Goal: Information Seeking & Learning: Learn about a topic

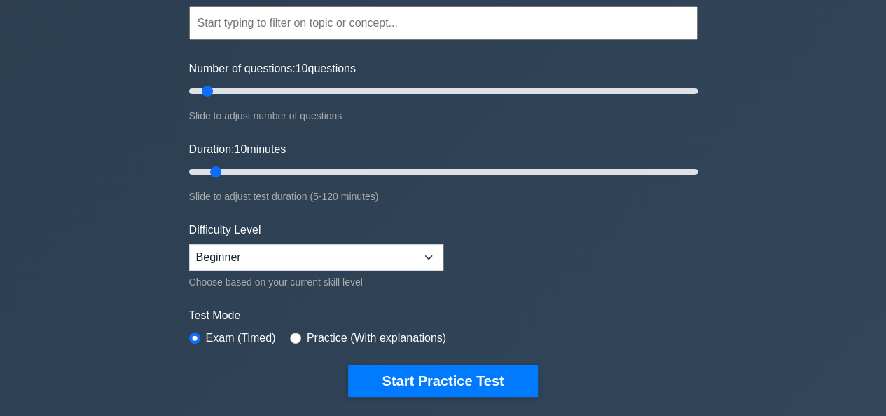
scroll to position [140, 0]
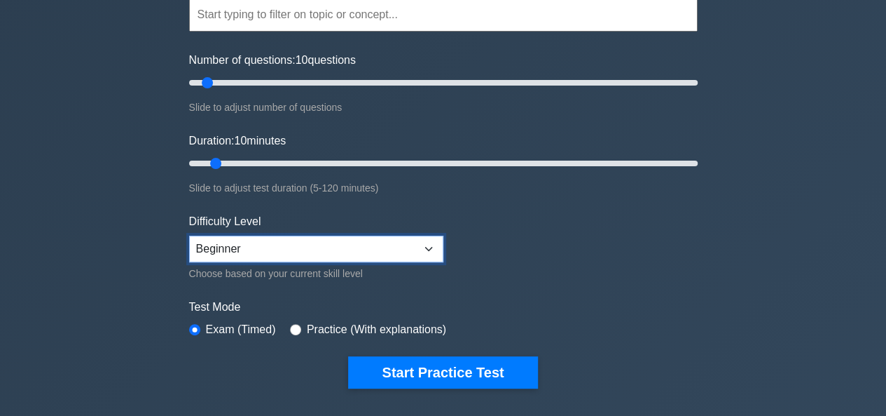
click at [426, 245] on select "Beginner Intermediate Expert" at bounding box center [316, 248] width 254 height 27
click at [649, 266] on form "Topics Scope Management Time Management Cost Management Quality Management Risk…" at bounding box center [443, 171] width 509 height 433
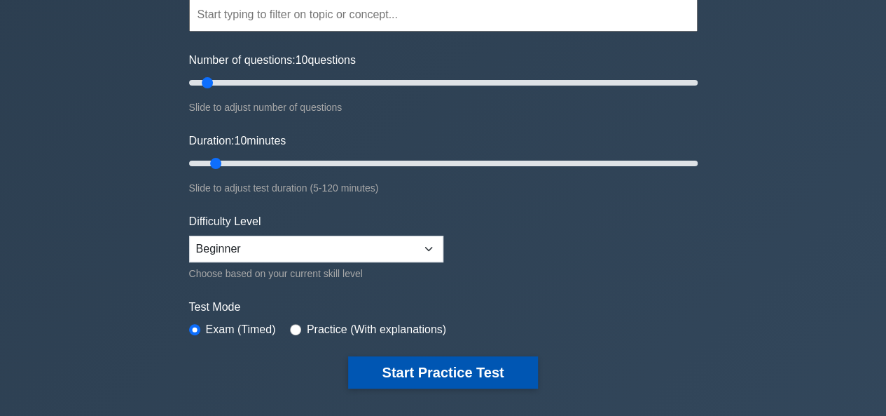
click at [454, 374] on button "Start Practice Test" at bounding box center [442, 372] width 189 height 32
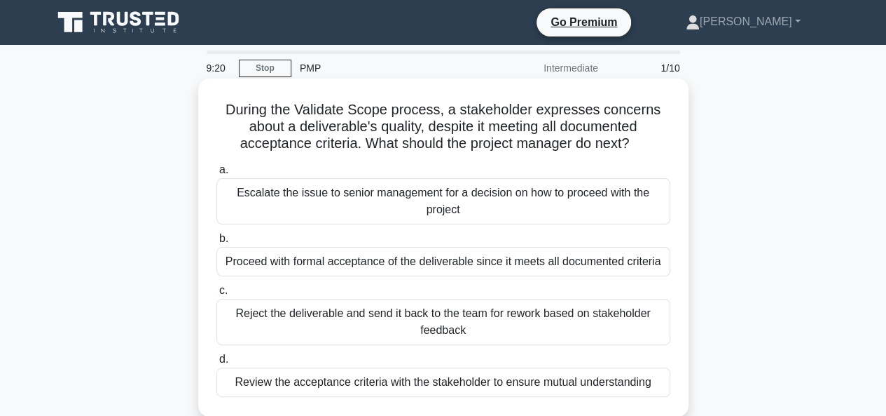
click at [408, 386] on div "Review the acceptance criteria with the stakeholder to ensure mutual understand…" at bounding box center [444, 381] width 454 height 29
click at [217, 364] on input "d. Review the acceptance criteria with the stakeholder to ensure mutual underst…" at bounding box center [217, 359] width 0 height 9
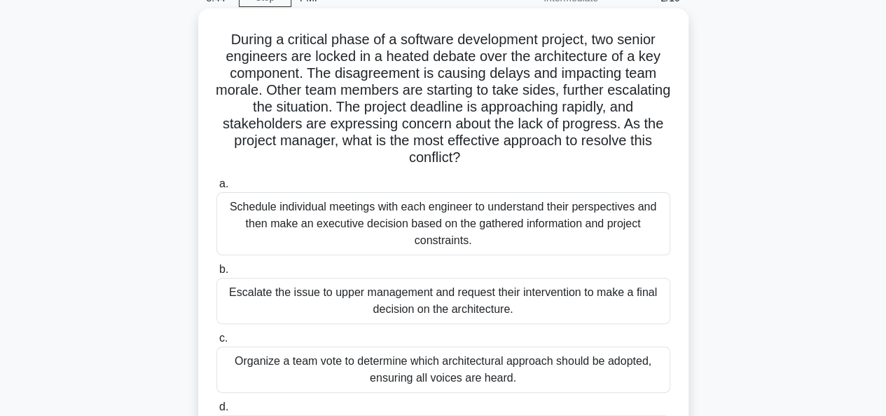
scroll to position [140, 0]
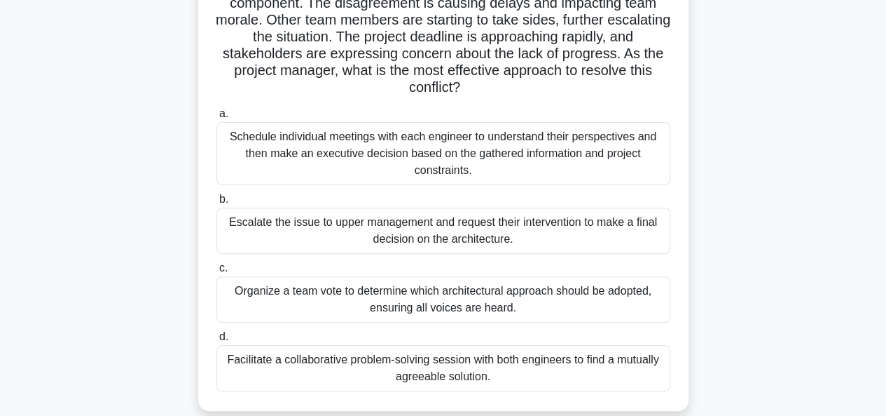
click at [526, 362] on div "Facilitate a collaborative problem-solving session with both engineers to find …" at bounding box center [444, 368] width 454 height 46
click at [217, 341] on input "d. Facilitate a collaborative problem-solving session with both engineers to fi…" at bounding box center [217, 336] width 0 height 9
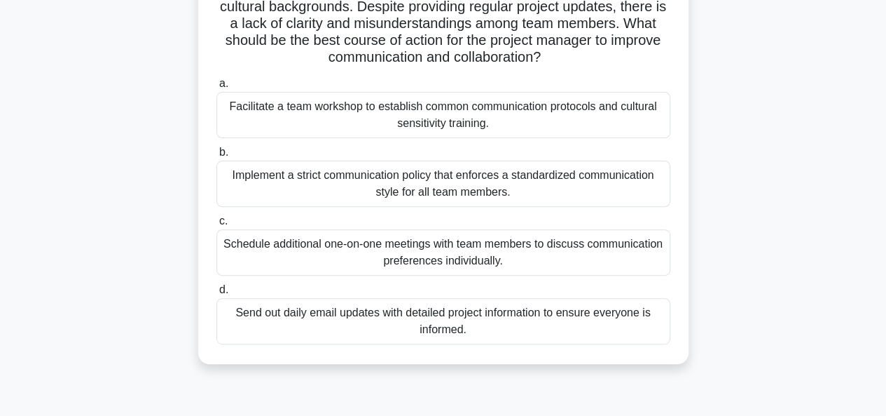
click at [491, 307] on div "Send out daily email updates with detailed project information to ensure everyo…" at bounding box center [444, 321] width 454 height 46
click at [217, 294] on input "d. Send out daily email updates with detailed project information to ensure eve…" at bounding box center [217, 289] width 0 height 9
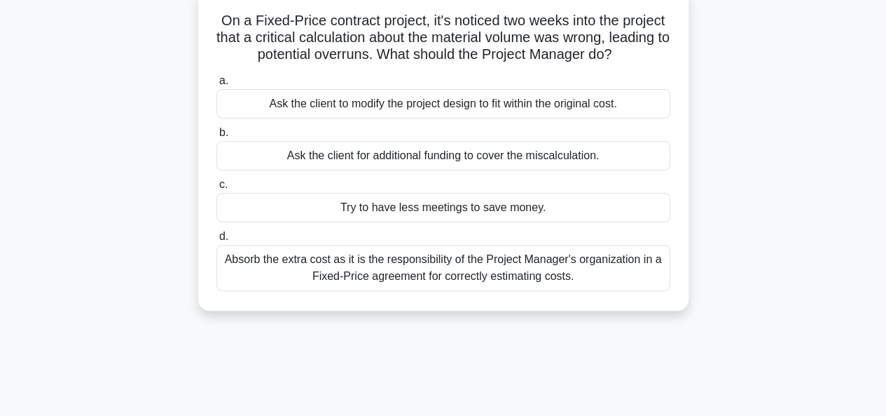
scroll to position [0, 0]
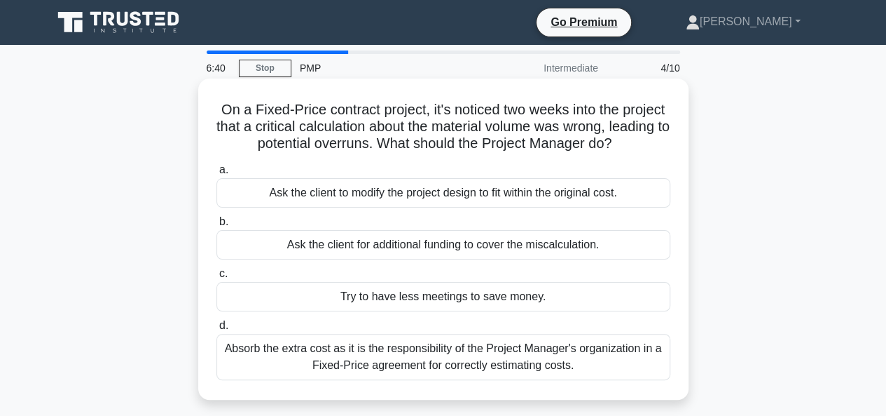
click at [540, 364] on div "Absorb the extra cost as it is the responsibility of the Project Manager's orga…" at bounding box center [444, 357] width 454 height 46
click at [217, 330] on input "d. Absorb the extra cost as it is the responsibility of the Project Manager's o…" at bounding box center [217, 325] width 0 height 9
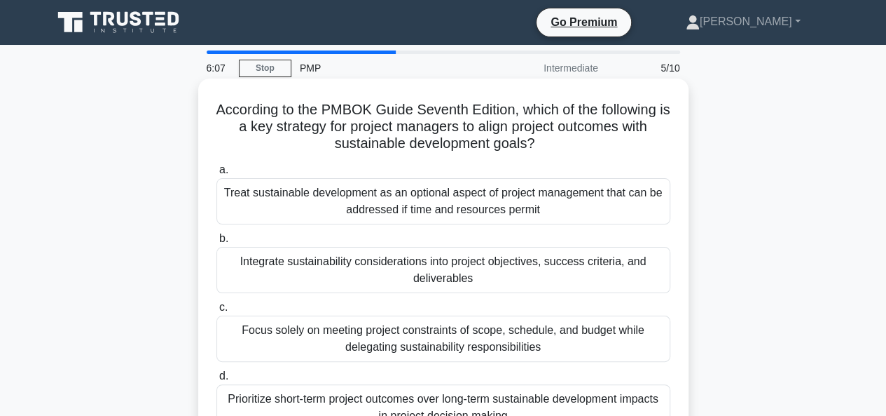
scroll to position [70, 0]
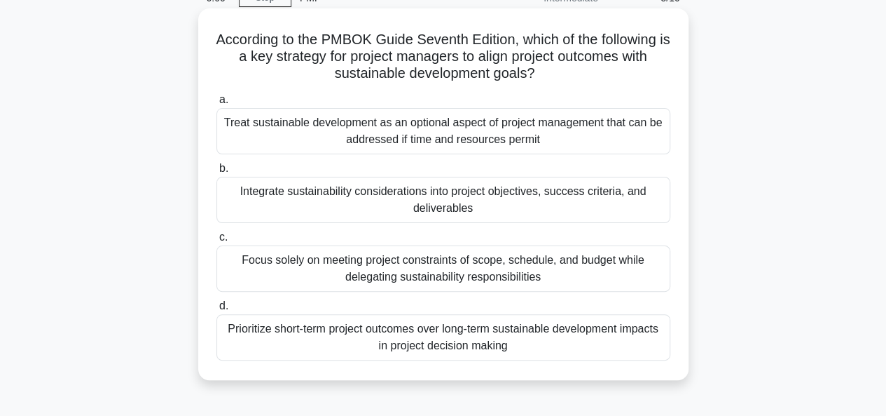
click at [447, 267] on div "Focus solely on meeting project constraints of scope, schedule, and budget whil…" at bounding box center [444, 268] width 454 height 46
click at [217, 242] on input "c. Focus solely on meeting project constraints of scope, schedule, and budget w…" at bounding box center [217, 237] width 0 height 9
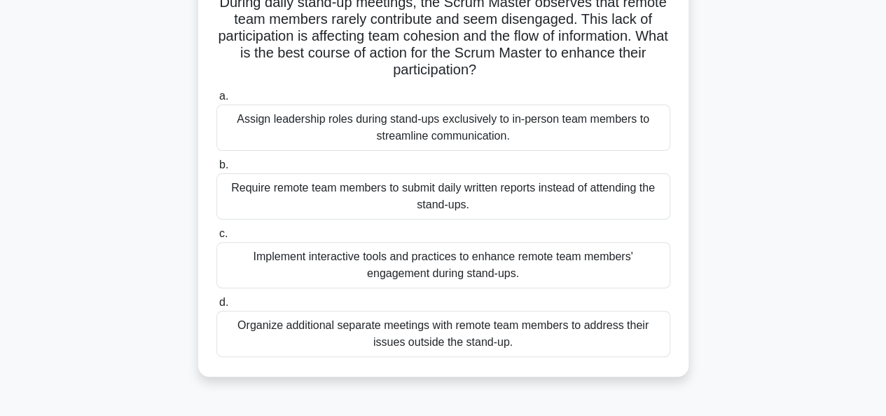
scroll to position [140, 0]
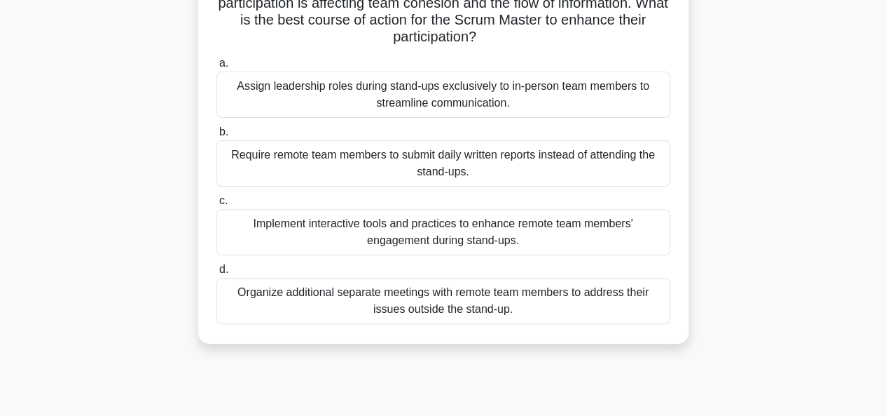
click at [403, 163] on div "Require remote team members to submit daily written reports instead of attendin…" at bounding box center [444, 163] width 454 height 46
click at [217, 137] on input "b. Require remote team members to submit daily written reports instead of atten…" at bounding box center [217, 132] width 0 height 9
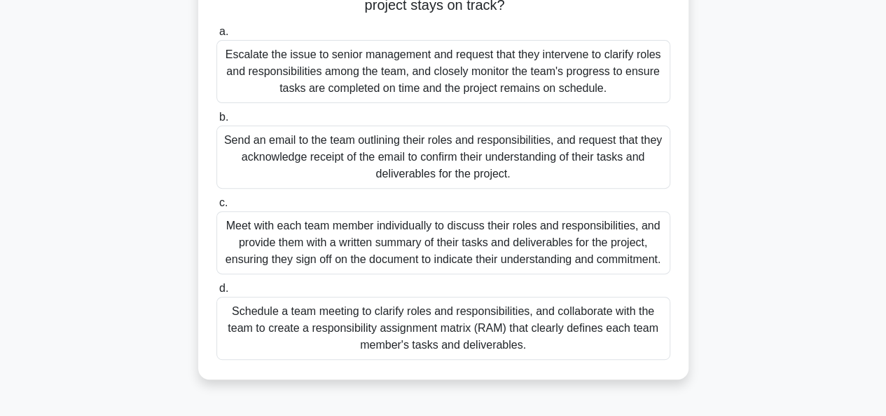
scroll to position [210, 0]
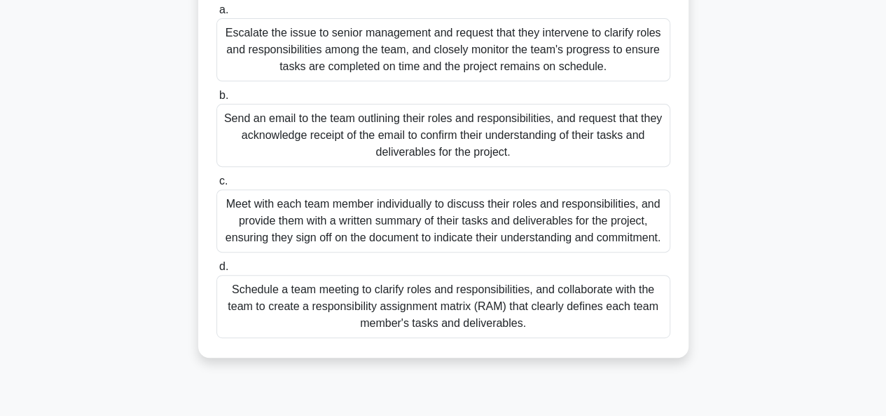
click at [433, 318] on div "Schedule a team meeting to clarify roles and responsibilities, and collaborate …" at bounding box center [444, 306] width 454 height 63
click at [217, 271] on input "d. Schedule a team meeting to clarify roles and responsibilities, and collabora…" at bounding box center [217, 266] width 0 height 9
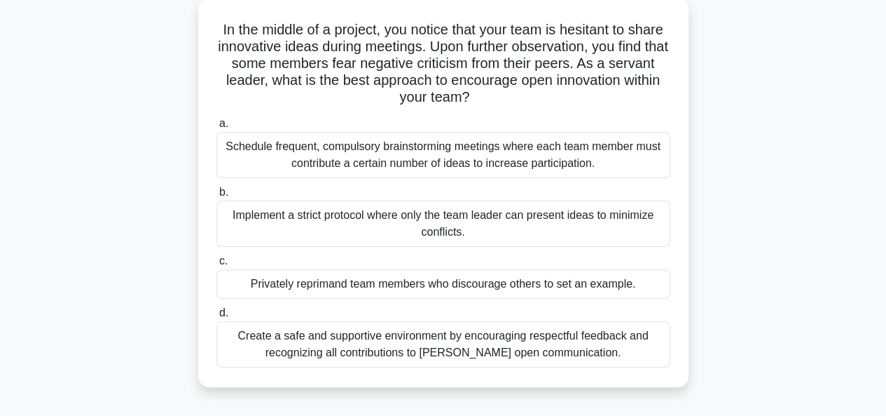
scroll to position [140, 0]
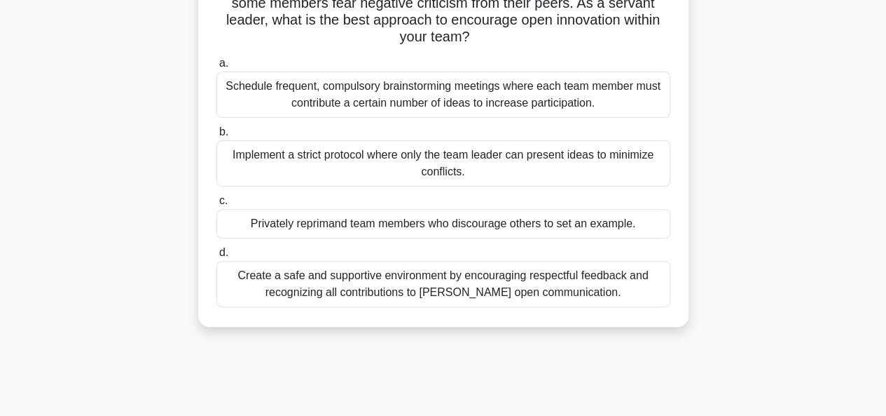
click at [442, 278] on div "Create a safe and supportive environment by encouraging respectful feedback and…" at bounding box center [444, 284] width 454 height 46
click at [217, 257] on input "d. Create a safe and supportive environment by encouraging respectful feedback …" at bounding box center [217, 252] width 0 height 9
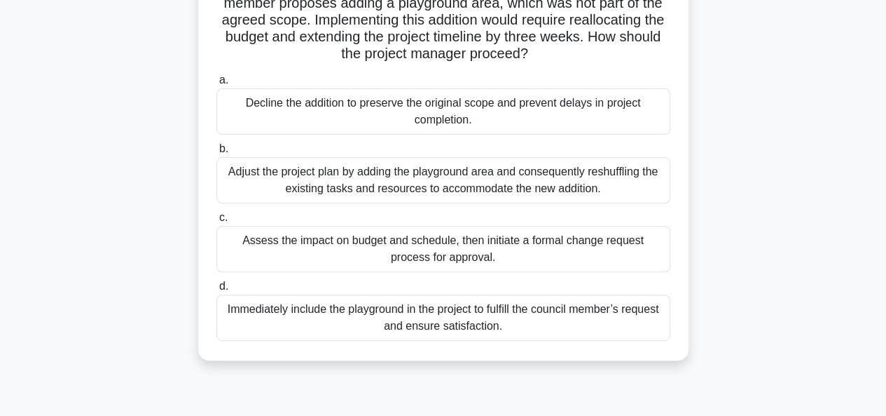
click at [485, 258] on div "Assess the impact on budget and schedule, then initiate a formal change request…" at bounding box center [444, 249] width 454 height 46
click at [217, 222] on input "c. Assess the impact on budget and schedule, then initiate a formal change requ…" at bounding box center [217, 217] width 0 height 9
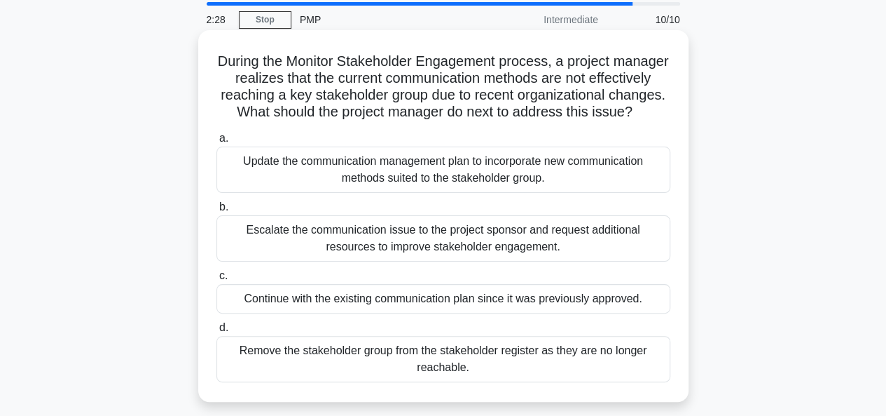
scroll to position [70, 0]
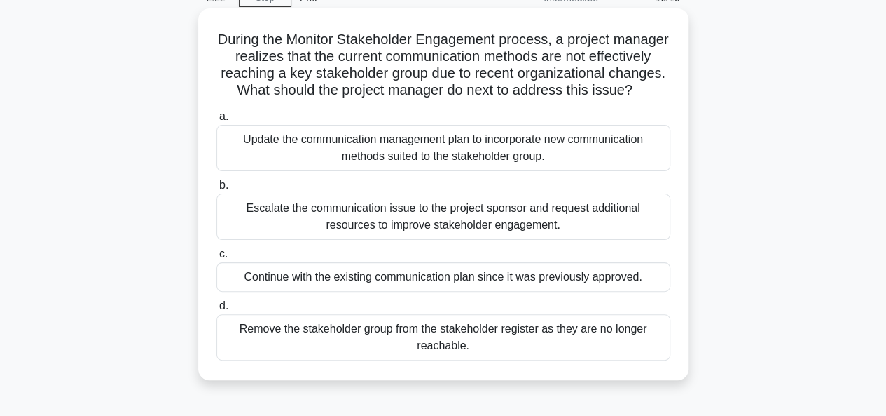
click at [463, 171] on div "Update the communication management plan to incorporate new communication metho…" at bounding box center [444, 148] width 454 height 46
click at [217, 121] on input "a. Update the communication management plan to incorporate new communication me…" at bounding box center [217, 116] width 0 height 9
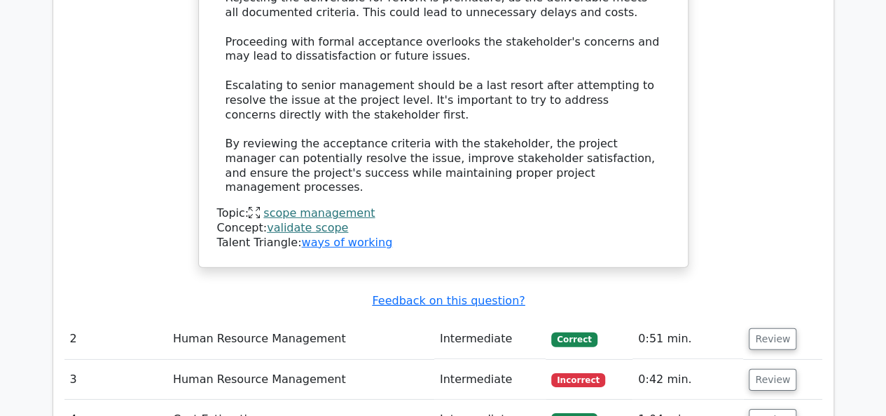
scroll to position [1962, 0]
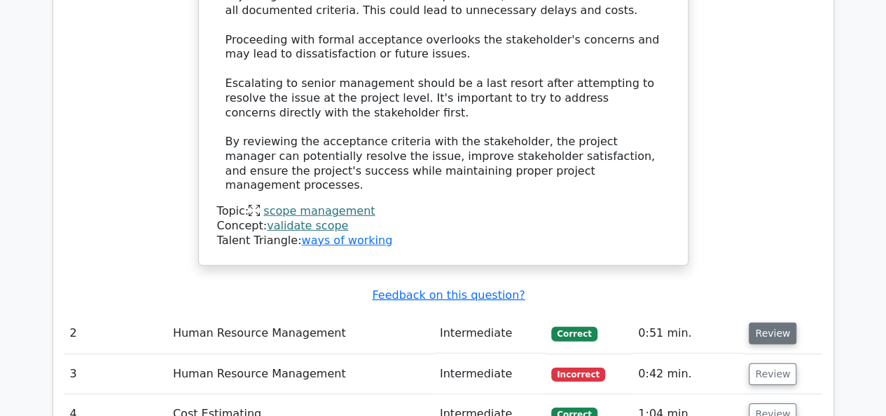
click at [767, 322] on button "Review" at bounding box center [773, 333] width 48 height 22
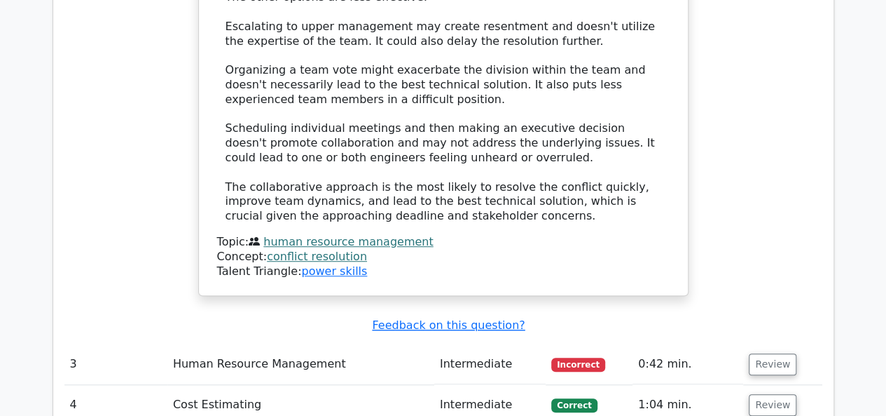
scroll to position [3013, 0]
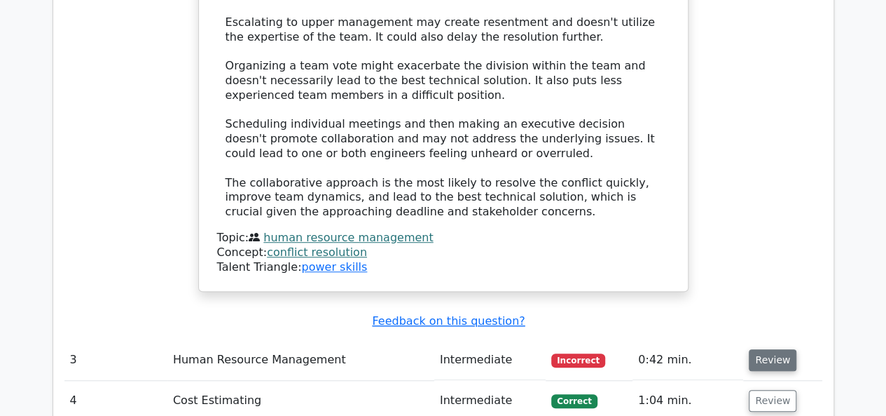
click at [760, 349] on button "Review" at bounding box center [773, 360] width 48 height 22
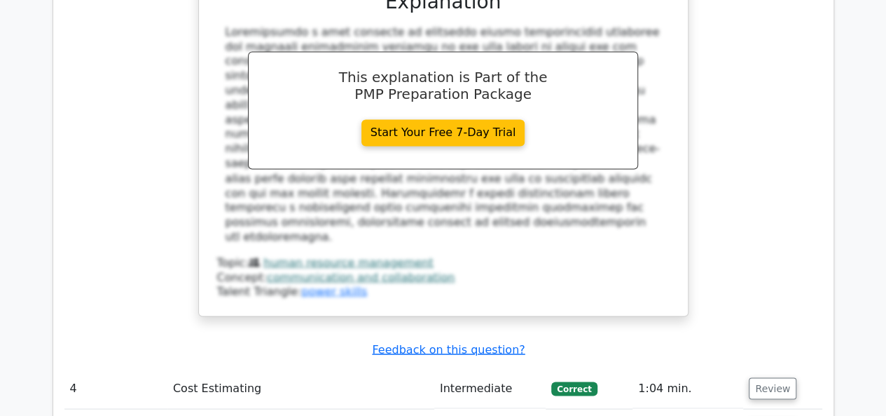
scroll to position [3854, 0]
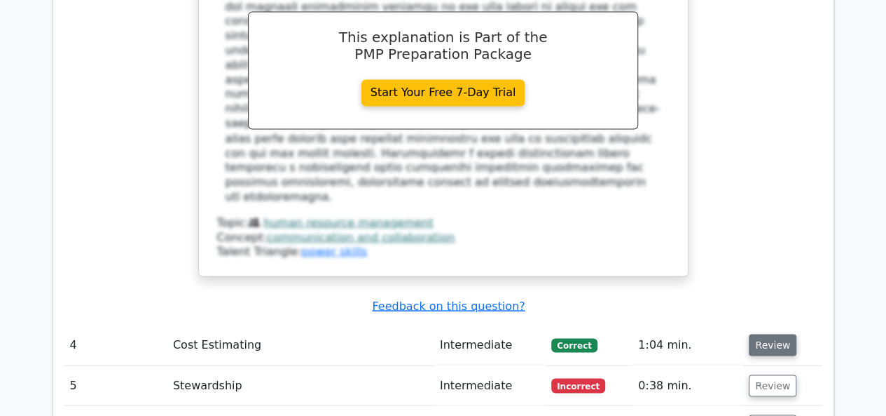
click at [769, 334] on button "Review" at bounding box center [773, 345] width 48 height 22
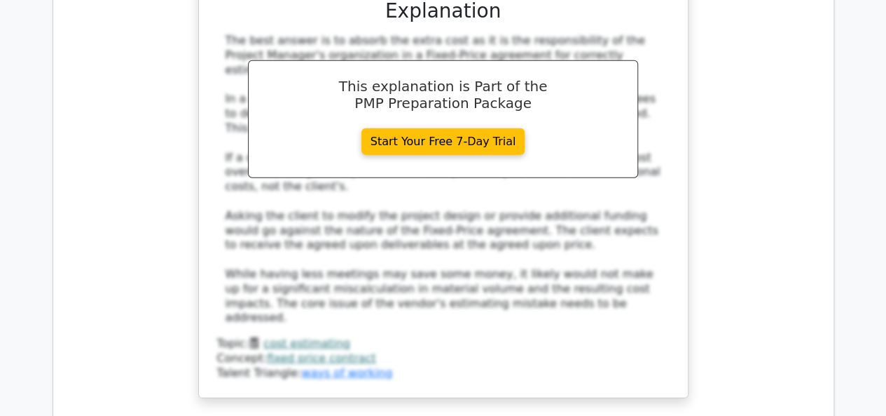
scroll to position [4555, 0]
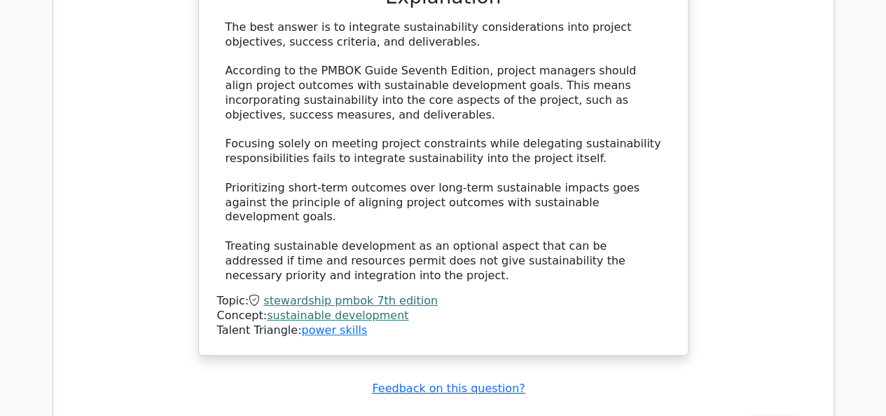
scroll to position [5396, 0]
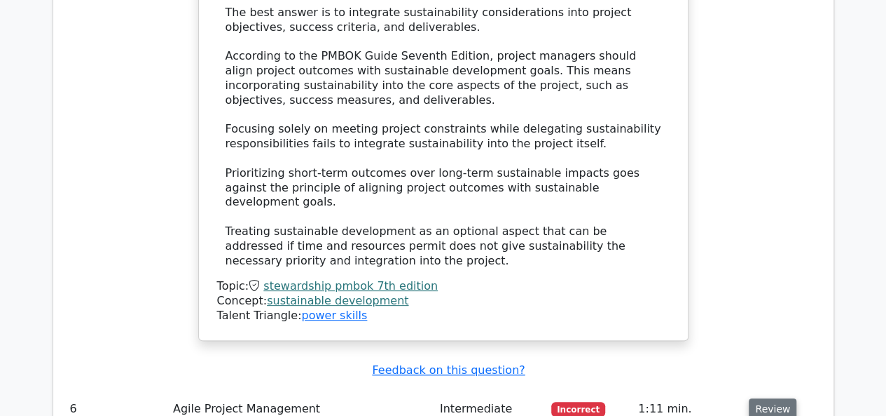
click at [781, 398] on button "Review" at bounding box center [773, 409] width 48 height 22
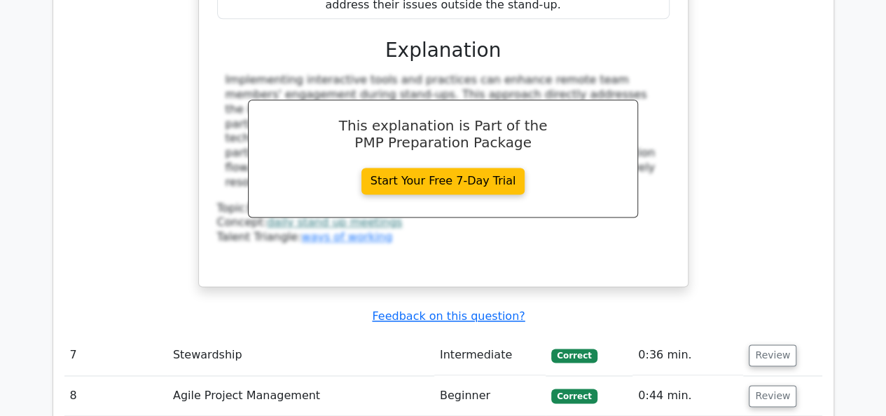
scroll to position [6167, 0]
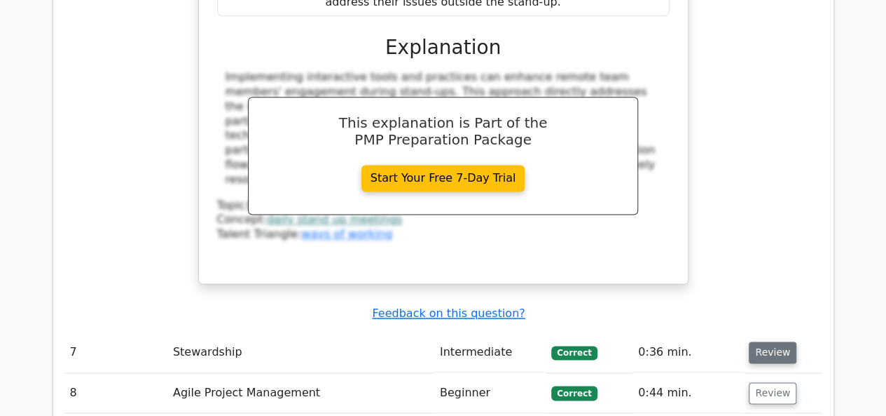
click at [774, 341] on button "Review" at bounding box center [773, 352] width 48 height 22
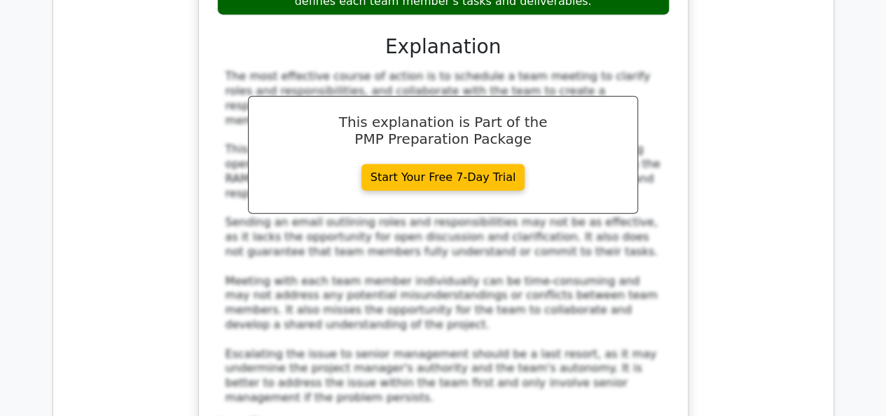
scroll to position [7008, 0]
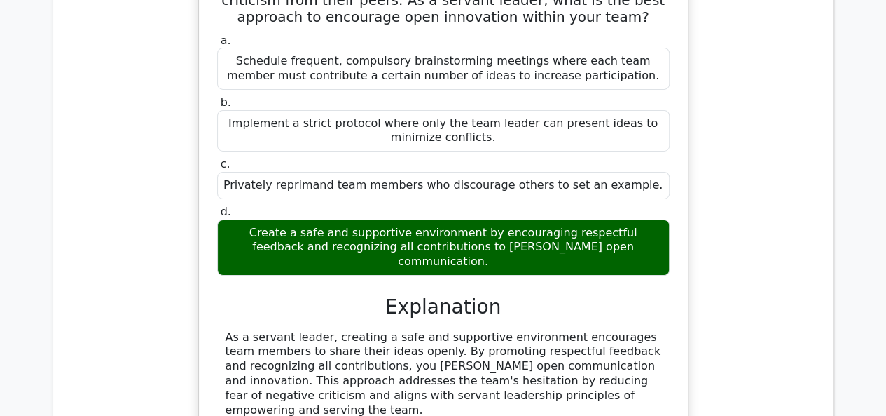
scroll to position [7708, 0]
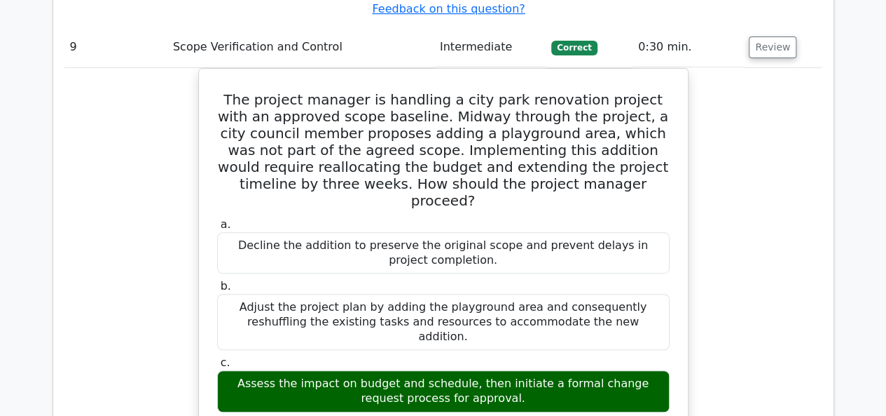
scroll to position [8409, 0]
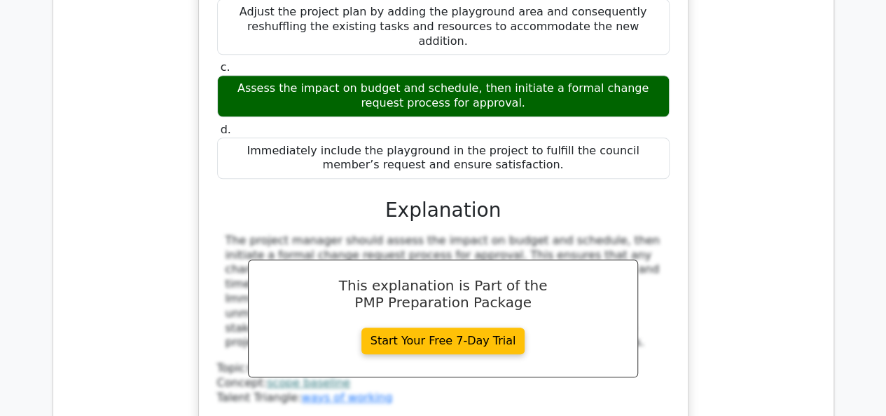
scroll to position [8549, 0]
